Goal: Task Accomplishment & Management: Complete application form

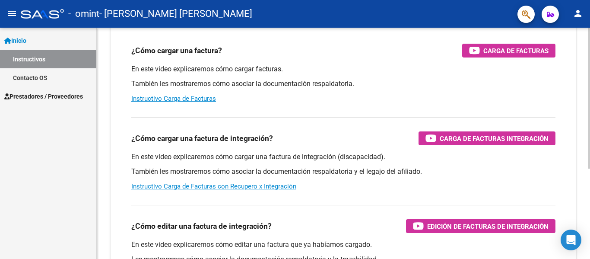
scroll to position [130, 0]
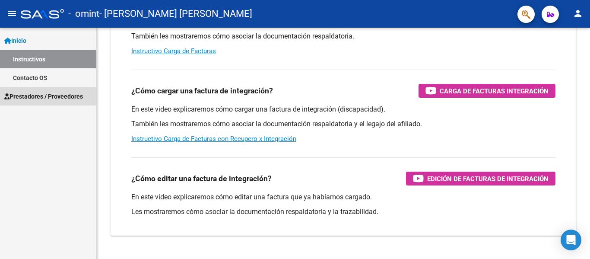
click at [32, 95] on span "Prestadores / Proveedores" at bounding box center [43, 96] width 79 height 9
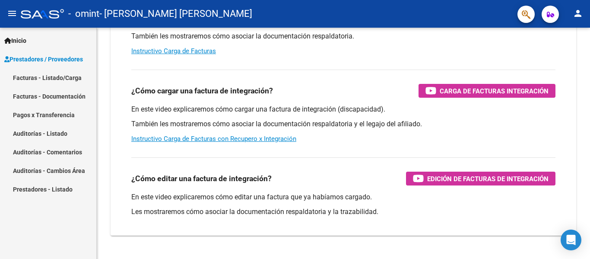
click at [66, 75] on link "Facturas - Listado/Carga" at bounding box center [48, 77] width 96 height 19
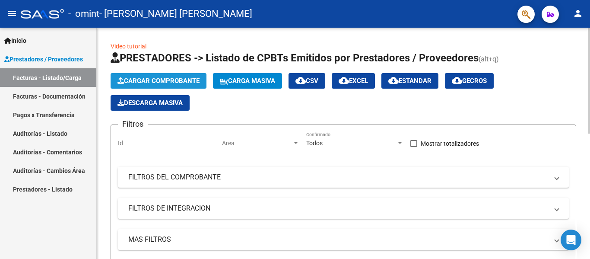
click at [165, 82] on span "Cargar Comprobante" at bounding box center [158, 81] width 82 height 8
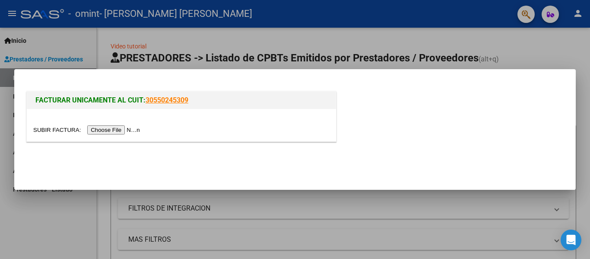
click at [515, 41] on div at bounding box center [295, 129] width 590 height 259
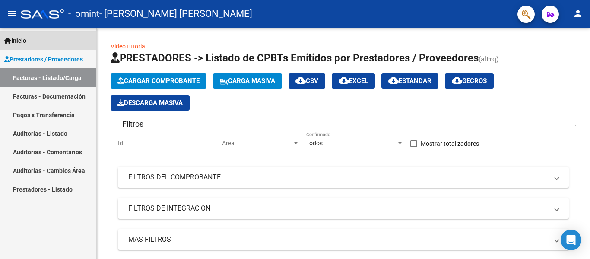
click at [26, 44] on span "Inicio" at bounding box center [15, 40] width 22 height 9
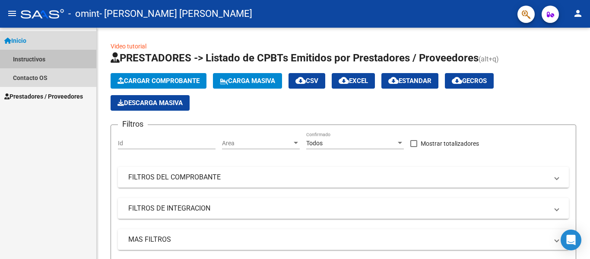
click at [25, 56] on link "Instructivos" at bounding box center [48, 59] width 96 height 19
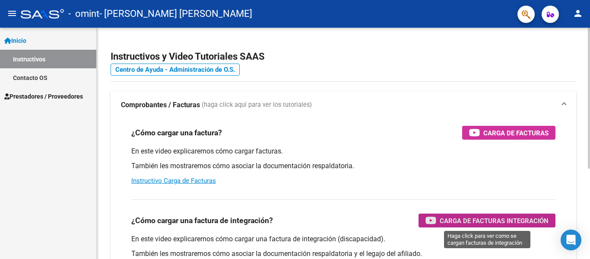
click at [519, 220] on span "Carga de Facturas Integración" at bounding box center [493, 220] width 109 height 11
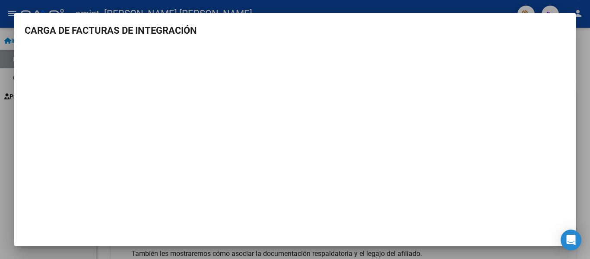
click at [589, 73] on div at bounding box center [295, 129] width 590 height 259
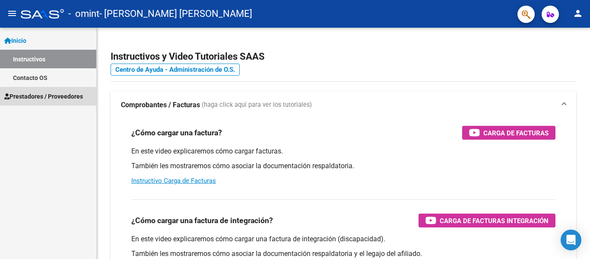
click at [29, 97] on span "Prestadores / Proveedores" at bounding box center [43, 96] width 79 height 9
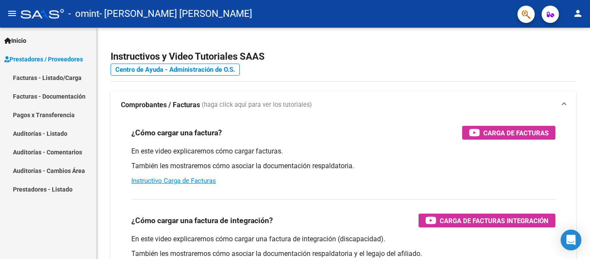
click at [56, 79] on link "Facturas - Listado/Carga" at bounding box center [48, 77] width 96 height 19
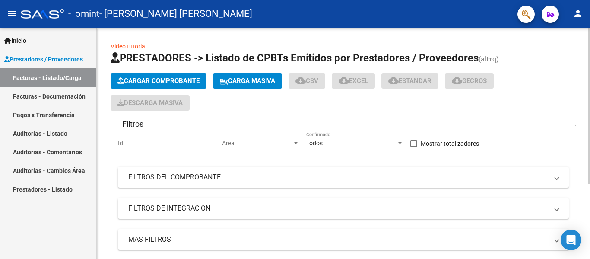
click at [141, 79] on span "Cargar Comprobante" at bounding box center [158, 81] width 82 height 8
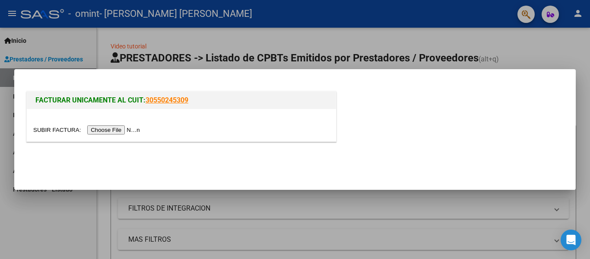
click at [136, 128] on input "file" at bounding box center [87, 129] width 109 height 9
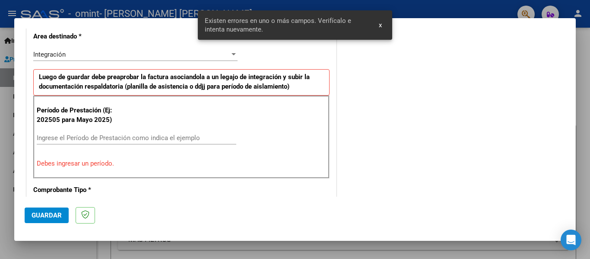
scroll to position [216, 0]
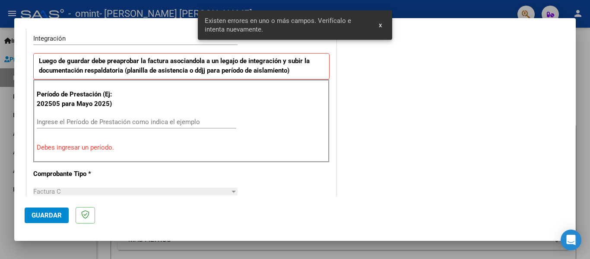
click at [380, 25] on span "x" at bounding box center [380, 25] width 3 height 8
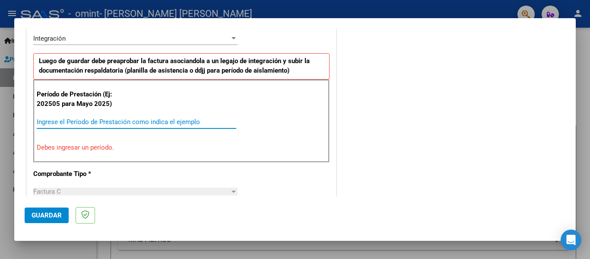
click at [120, 120] on input "Ingrese el Período de Prestación como indica el ejemplo" at bounding box center [136, 122] width 199 height 8
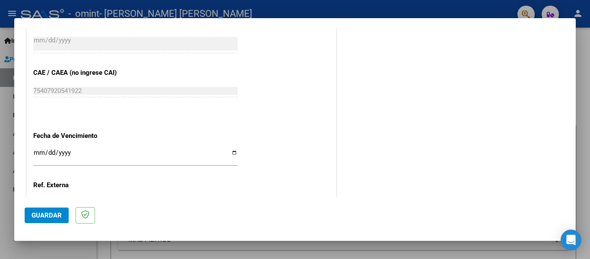
scroll to position [562, 0]
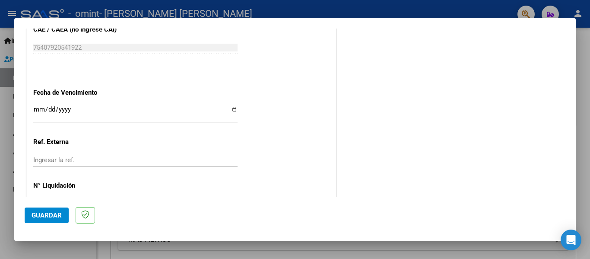
type input "202509"
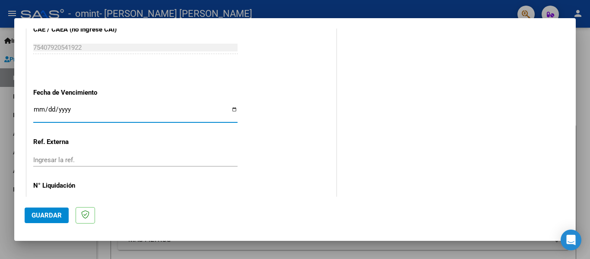
click at [231, 111] on input "Ingresar la fecha" at bounding box center [135, 113] width 204 height 14
type input "[DATE]"
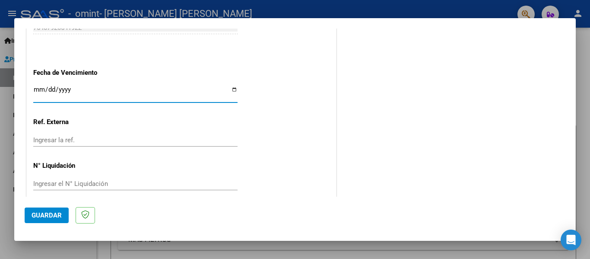
scroll to position [592, 0]
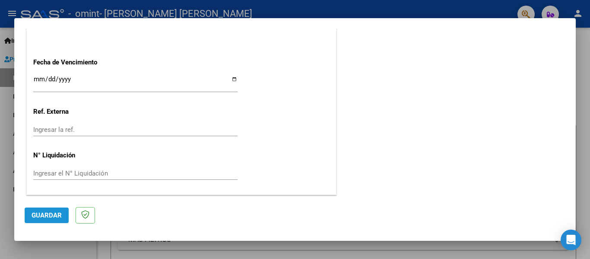
click at [43, 211] on button "Guardar" at bounding box center [47, 215] width 44 height 16
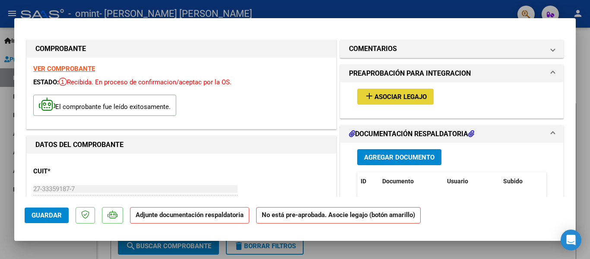
click at [395, 98] on span "Asociar Legajo" at bounding box center [400, 97] width 52 height 8
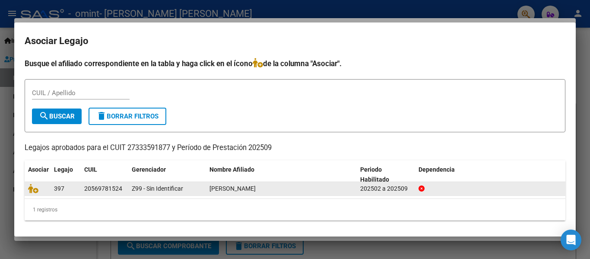
click at [96, 188] on div "20569781524" at bounding box center [103, 188] width 38 height 10
click at [30, 189] on icon at bounding box center [33, 187] width 10 height 9
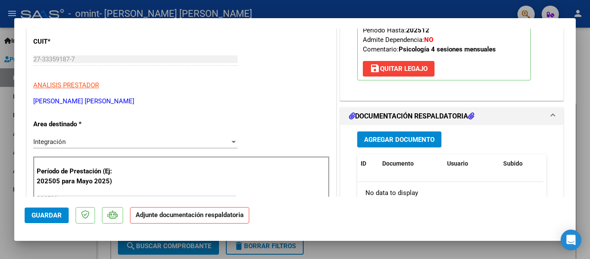
scroll to position [173, 0]
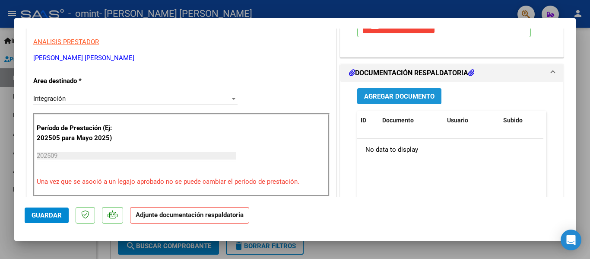
click at [421, 97] on span "Agregar Documento" at bounding box center [399, 96] width 70 height 8
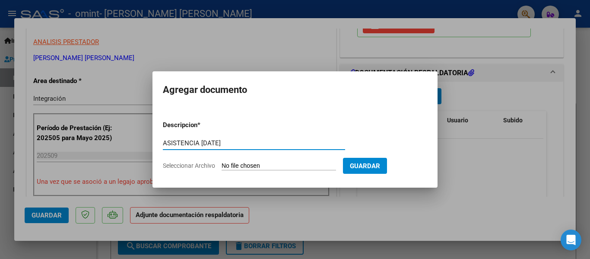
type input "ASISTENCIA [DATE]"
click at [291, 166] on input "Seleccionar Archivo" at bounding box center [278, 166] width 114 height 8
type input "C:\fakepath\GARELLO ASISTENCIA PSICOLOGIA [DATE].pdf"
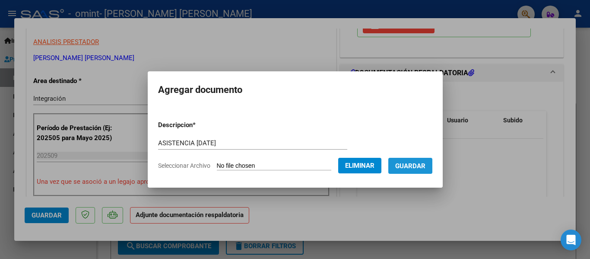
click at [425, 166] on span "Guardar" at bounding box center [410, 166] width 30 height 8
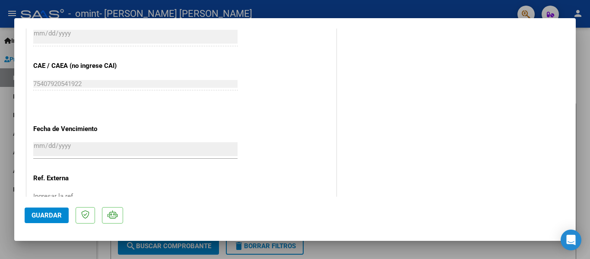
scroll to position [561, 0]
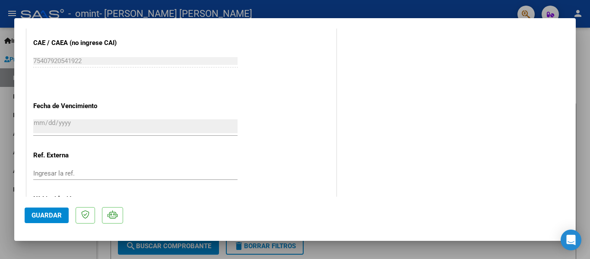
click at [54, 213] on span "Guardar" at bounding box center [47, 215] width 30 height 8
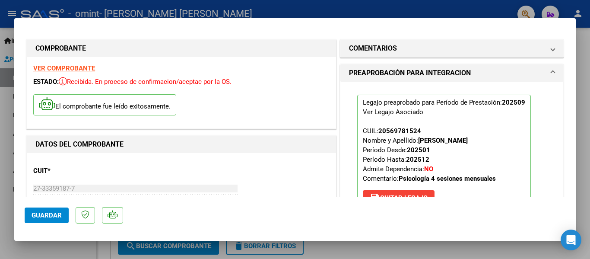
scroll to position [0, 0]
click at [589, 63] on div at bounding box center [295, 129] width 590 height 259
type input "$ 0,00"
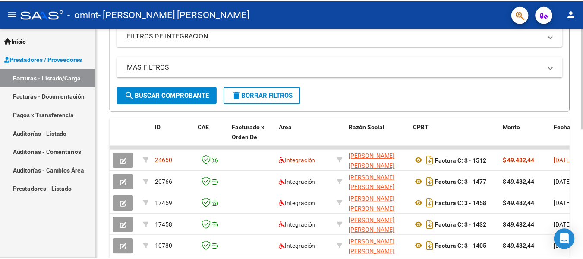
scroll to position [216, 0]
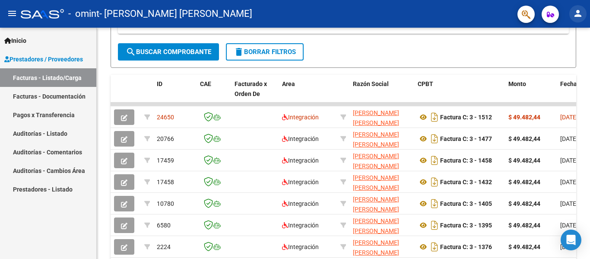
click at [579, 19] on button "person" at bounding box center [577, 13] width 17 height 17
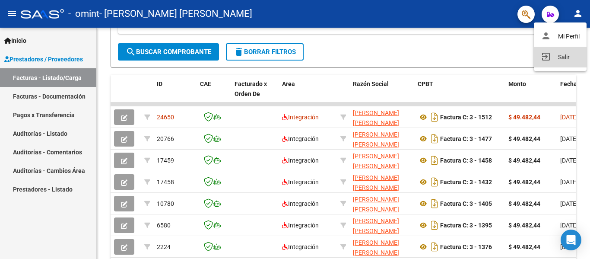
click at [557, 58] on button "exit_to_app Salir" at bounding box center [560, 57] width 53 height 21
